Goal: Task Accomplishment & Management: Manage account settings

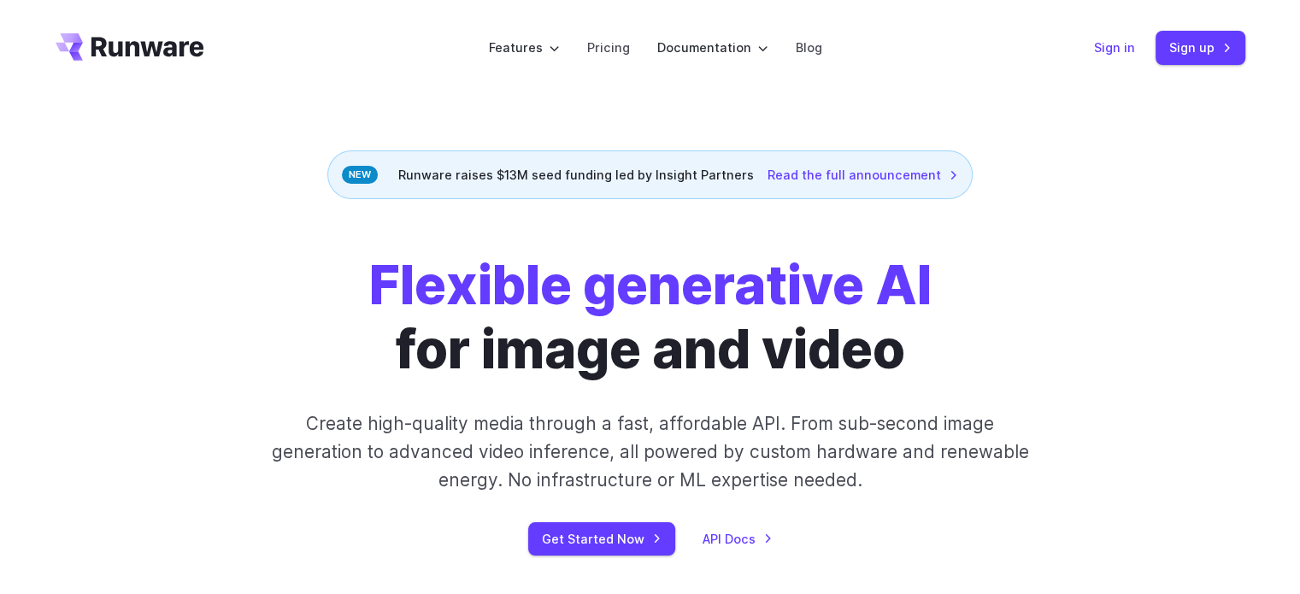
drag, startPoint x: 0, startPoint y: 0, endPoint x: 1118, endPoint y: 49, distance: 1118.9
click at [1118, 49] on link "Sign in" at bounding box center [1114, 48] width 41 height 20
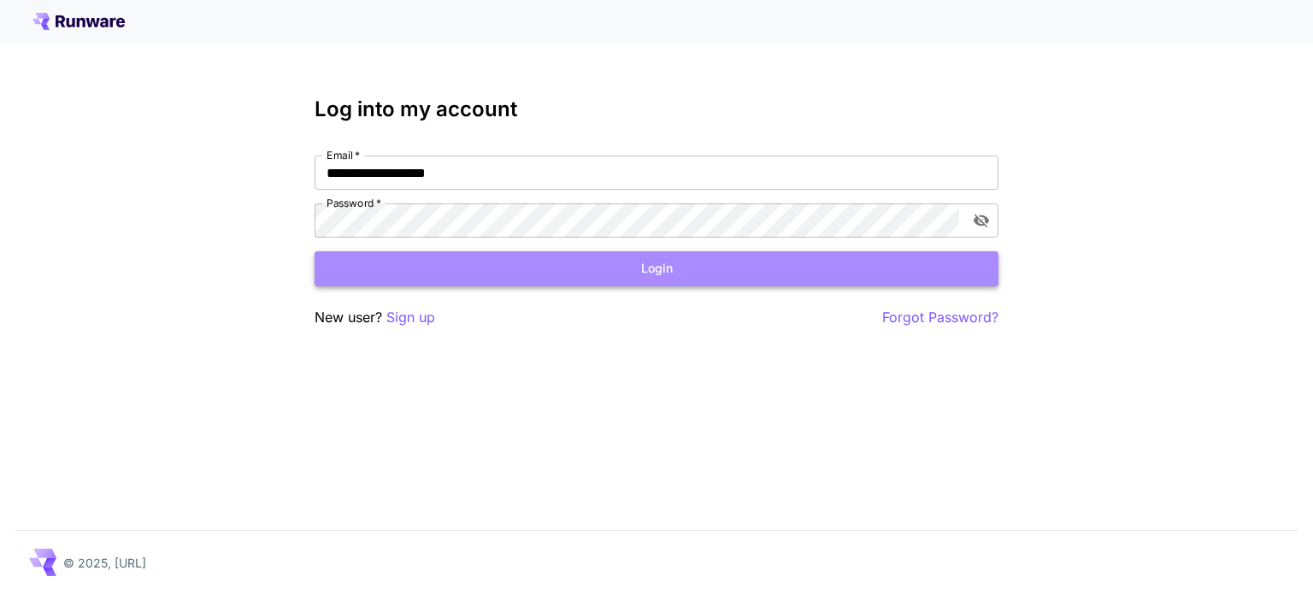
click at [585, 269] on button "Login" at bounding box center [656, 268] width 684 height 35
